Goal: Connect with others: Connect with others

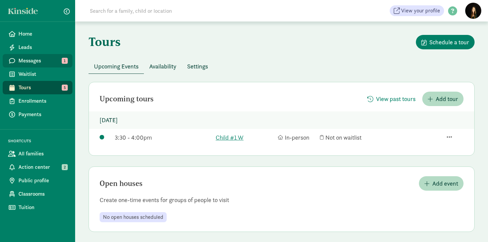
click at [42, 59] on span "Messages" at bounding box center [42, 61] width 49 height 8
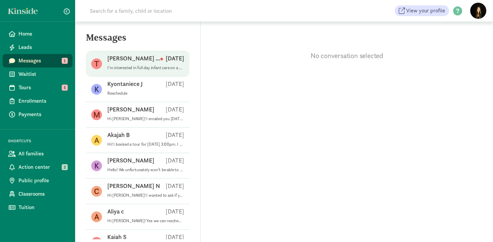
click at [159, 65] on p "I'm interested in full day infant care on a part-time basis, most likely 2-3 da…" at bounding box center [145, 67] width 77 height 5
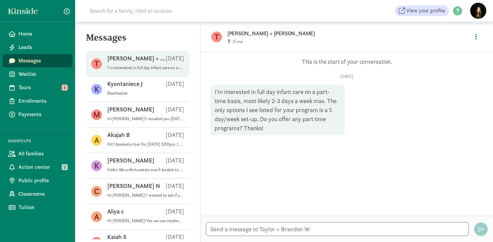
click at [255, 36] on p "[PERSON_NAME] + [PERSON_NAME]" at bounding box center [332, 33] width 211 height 9
click at [162, 63] on div "[PERSON_NAME] + [PERSON_NAME] [DATE]" at bounding box center [145, 59] width 77 height 11
click at [136, 15] on input at bounding box center [180, 10] width 188 height 13
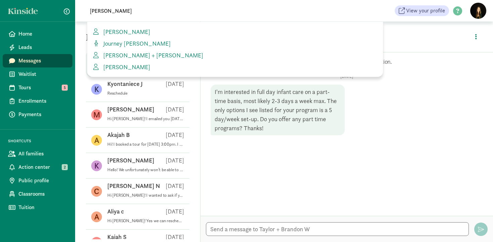
type input "[PERSON_NAME]"
drag, startPoint x: 136, startPoint y: 15, endPoint x: 146, endPoint y: 53, distance: 39.4
click at [146, 53] on span "[PERSON_NAME] + [PERSON_NAME]" at bounding box center [152, 55] width 103 height 8
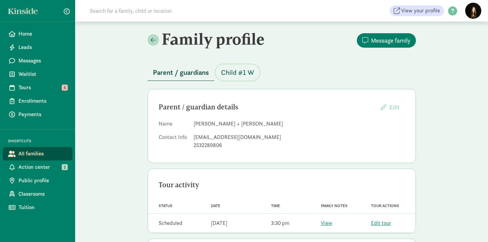
click at [232, 76] on span "Child #1 W" at bounding box center [237, 72] width 33 height 11
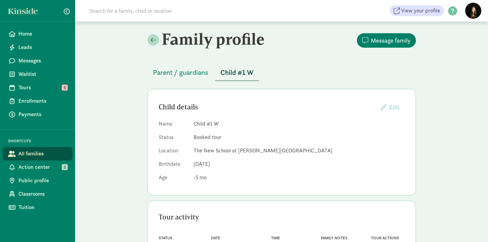
scroll to position [37, 0]
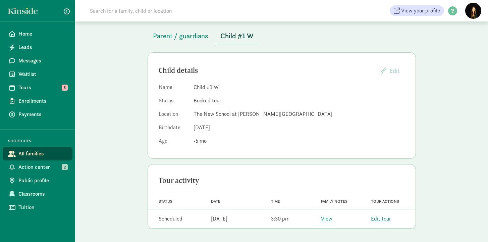
drag, startPoint x: 194, startPoint y: 128, endPoint x: 235, endPoint y: 128, distance: 40.9
click at [235, 128] on dd "Dec 19, 2025" at bounding box center [299, 127] width 211 height 8
click at [249, 130] on dd "Dec 19, 2025" at bounding box center [299, 127] width 211 height 8
